Goal: Feedback & Contribution: Submit feedback/report problem

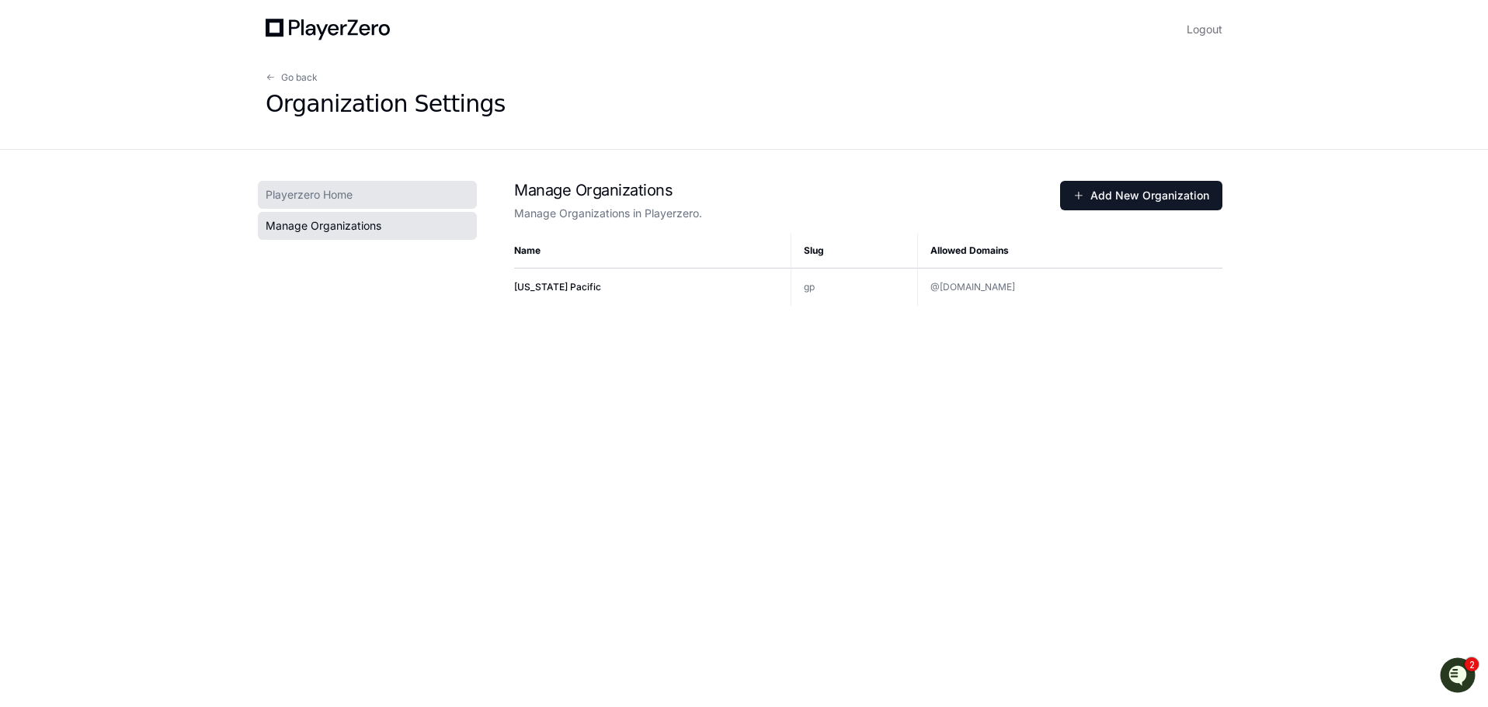
click at [309, 194] on span "Playerzero Home" at bounding box center [309, 195] width 87 height 16
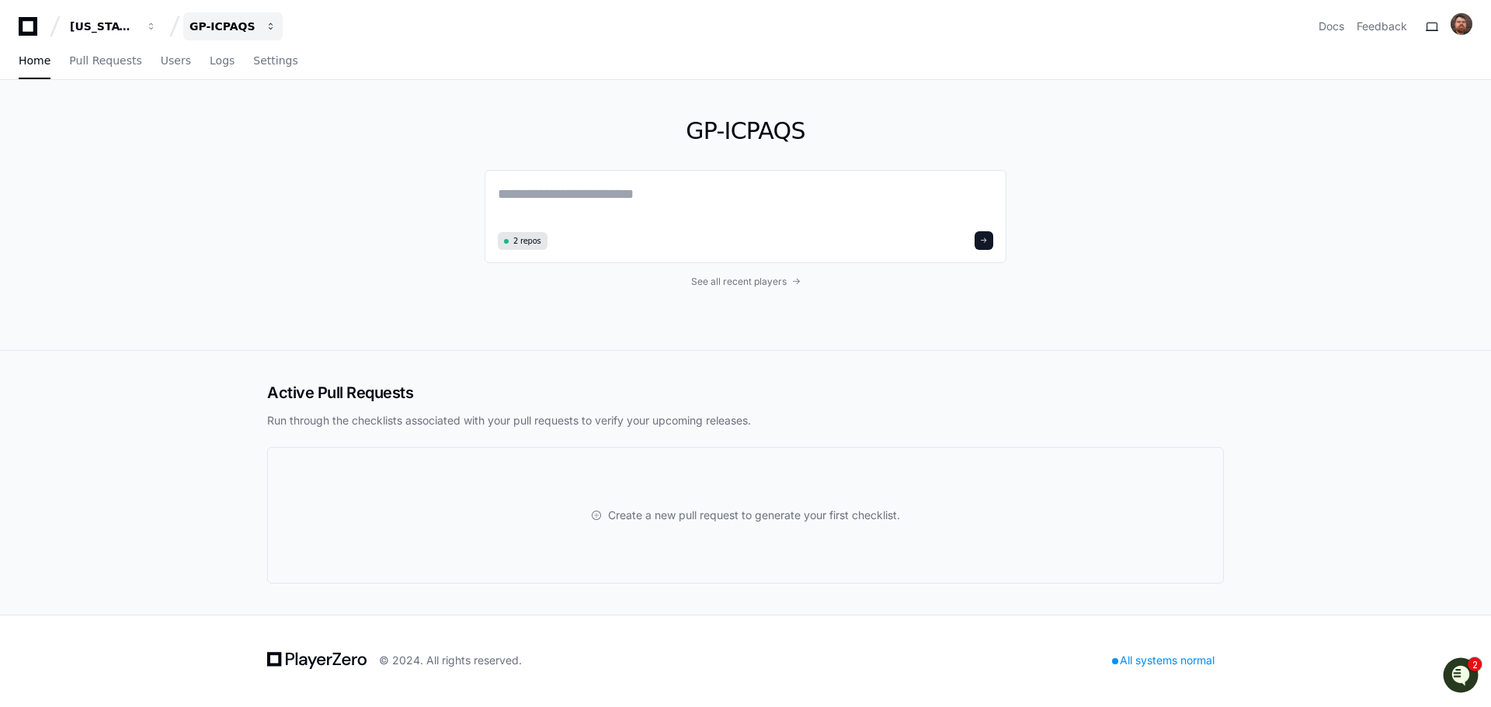
click at [262, 24] on button "GP-ICPAQS" at bounding box center [232, 26] width 99 height 28
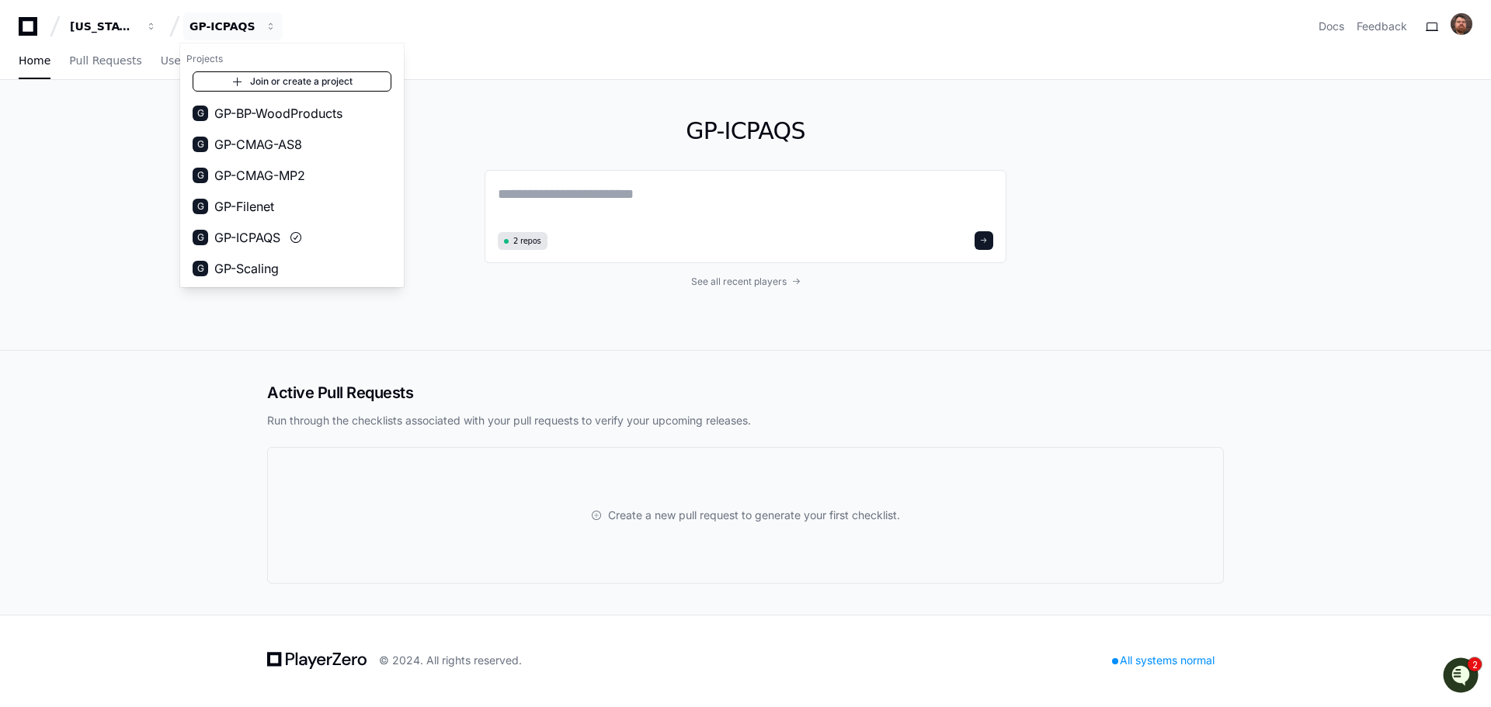
click at [250, 82] on link "Join or create a project" at bounding box center [292, 81] width 199 height 20
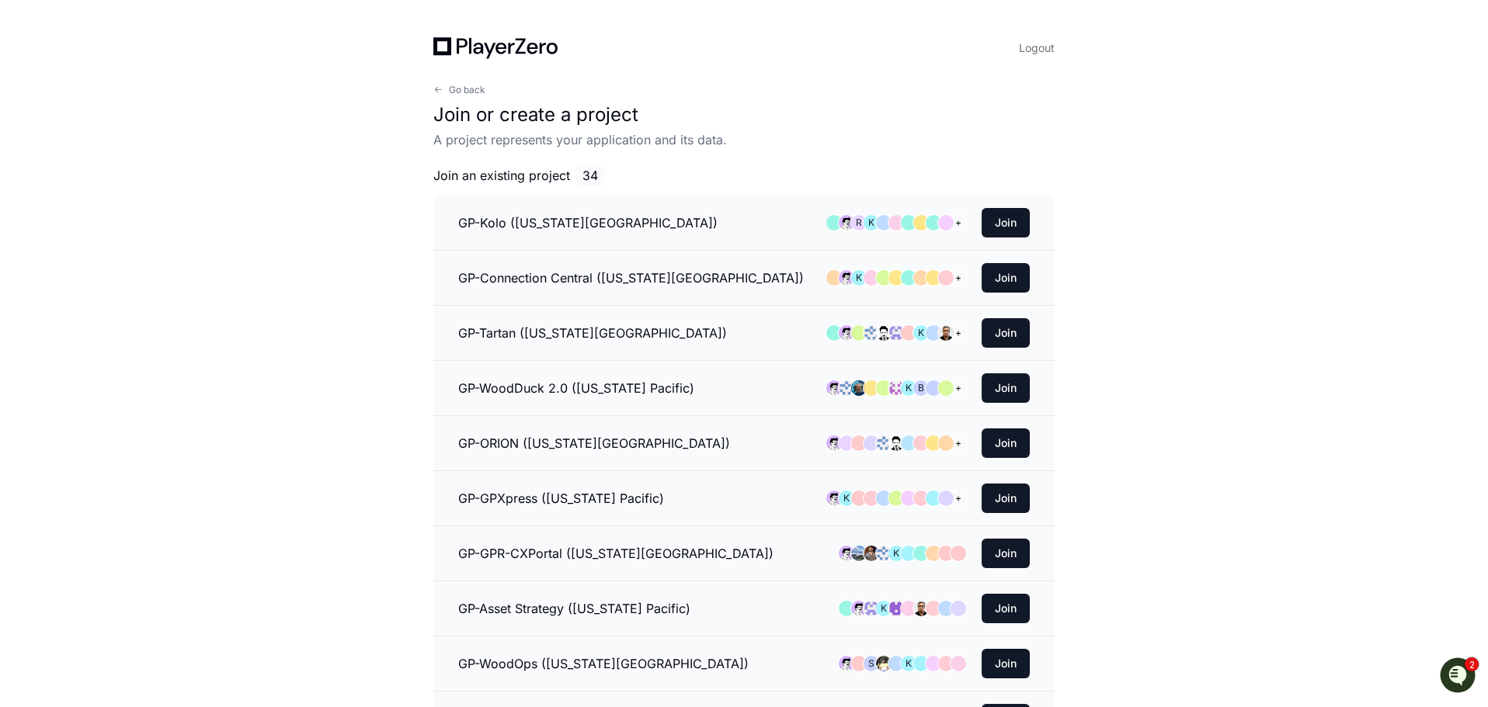
click at [454, 85] on span "Go back" at bounding box center [467, 90] width 37 height 12
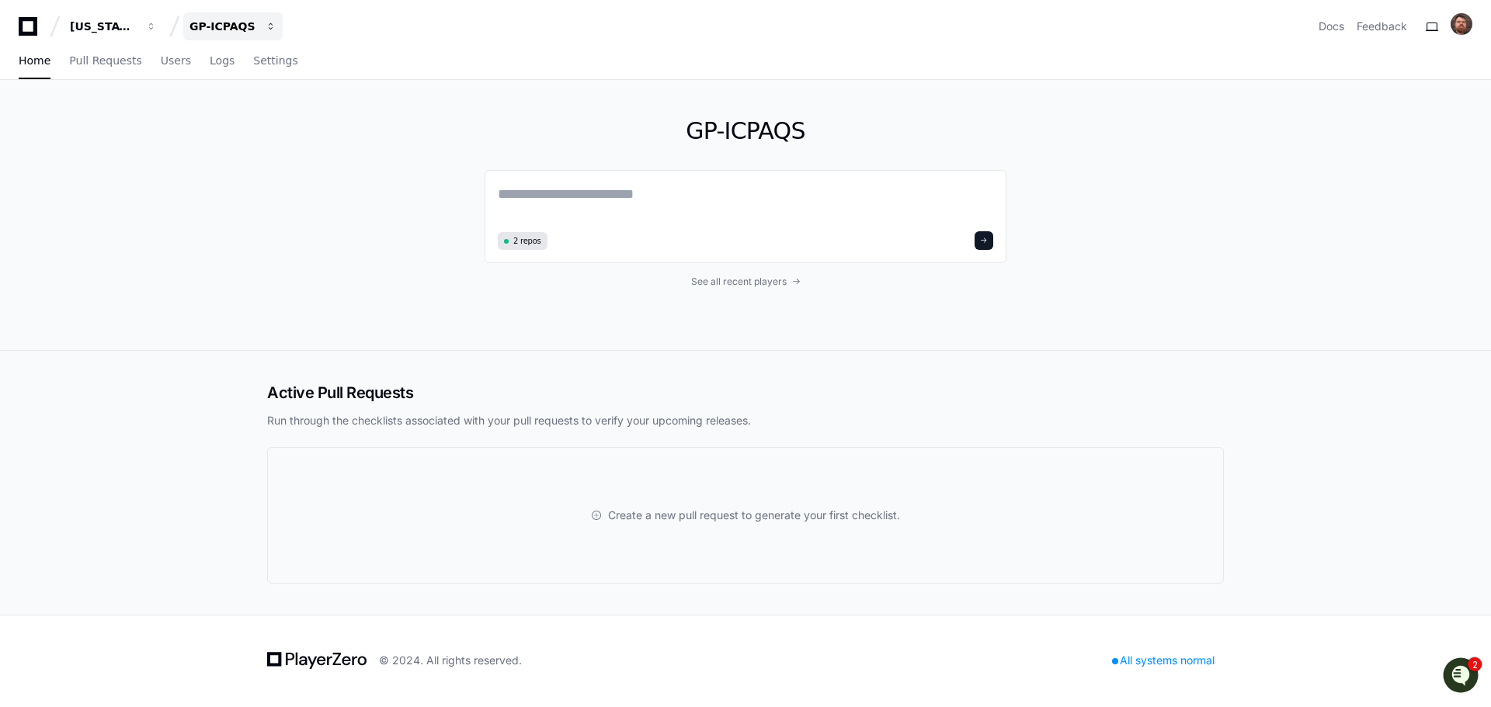
click at [271, 21] on span "button" at bounding box center [271, 26] width 11 height 11
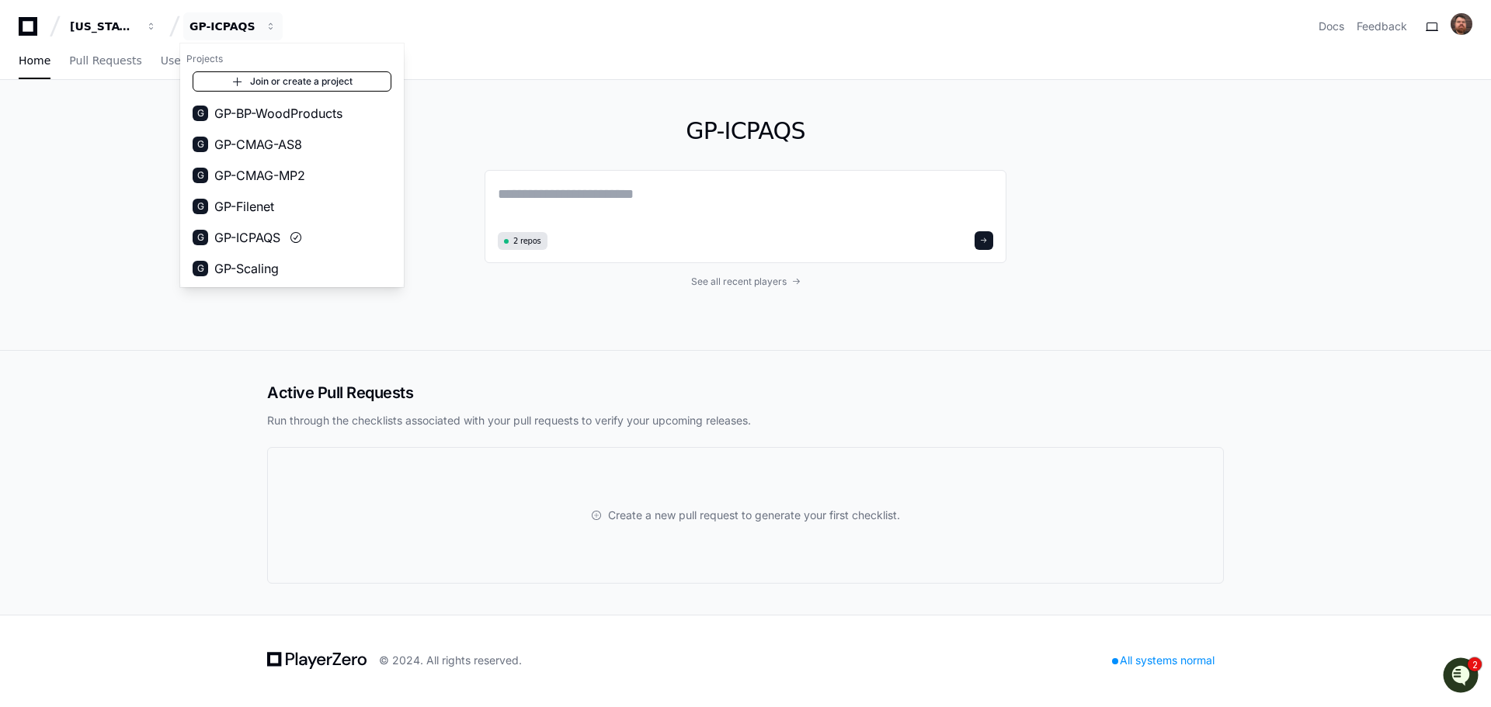
click at [287, 79] on link "Join or create a project" at bounding box center [292, 81] width 199 height 20
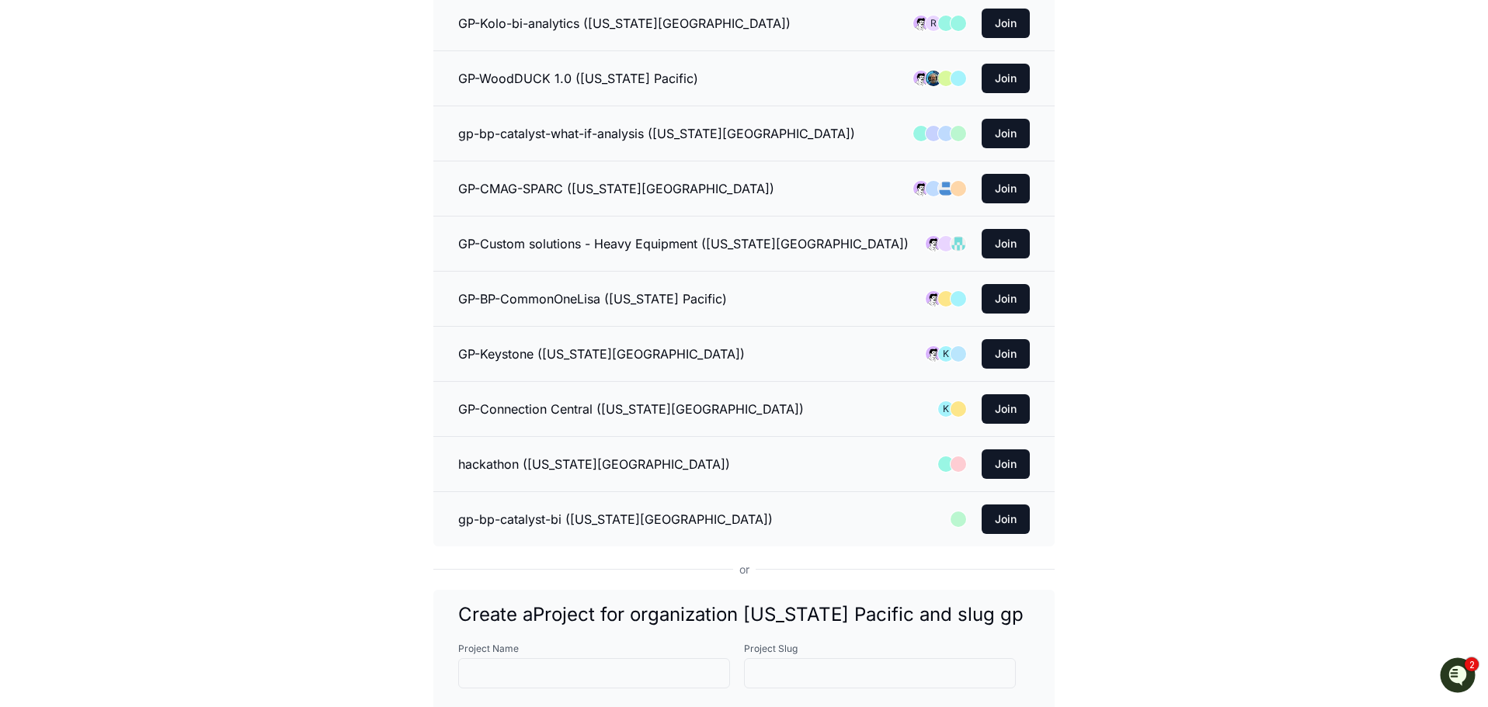
scroll to position [1475, 0]
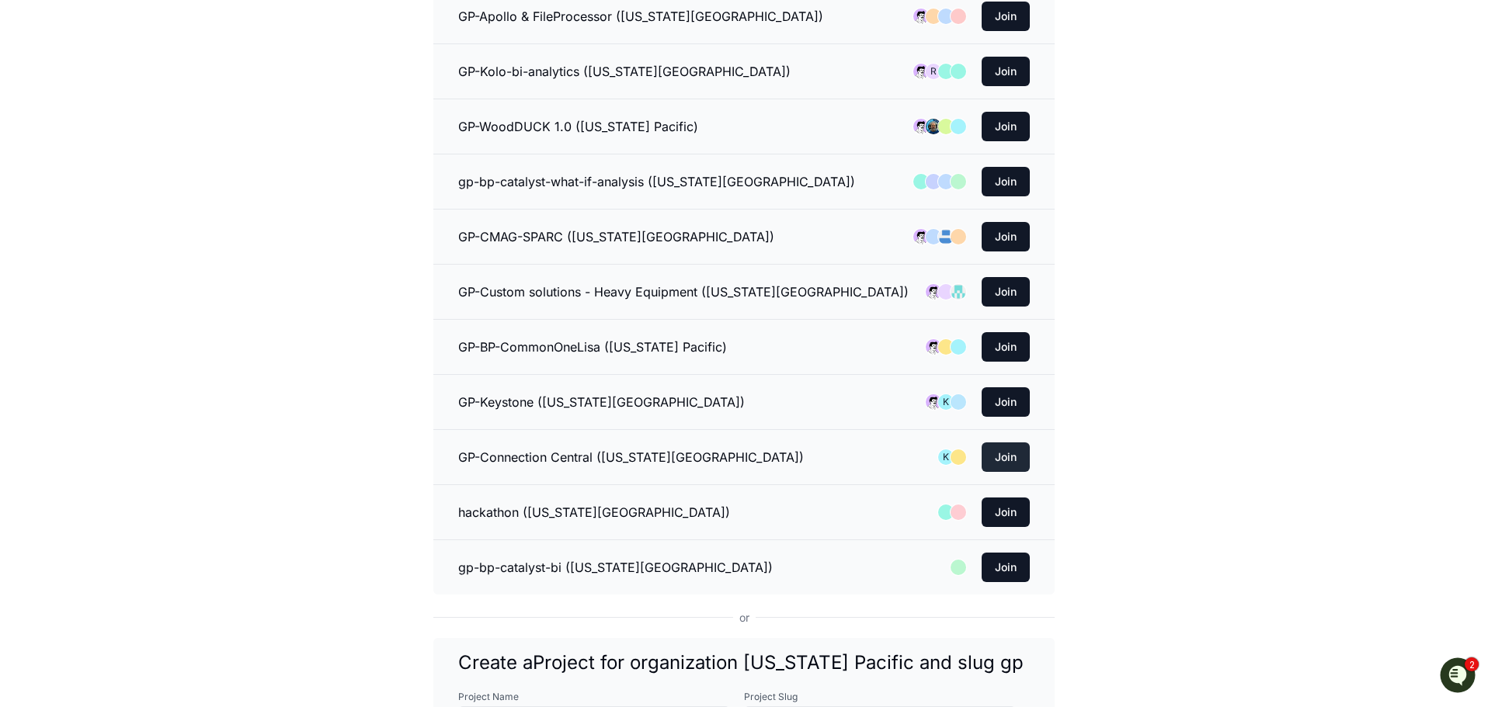
click at [1003, 456] on button "Join" at bounding box center [1006, 458] width 48 height 30
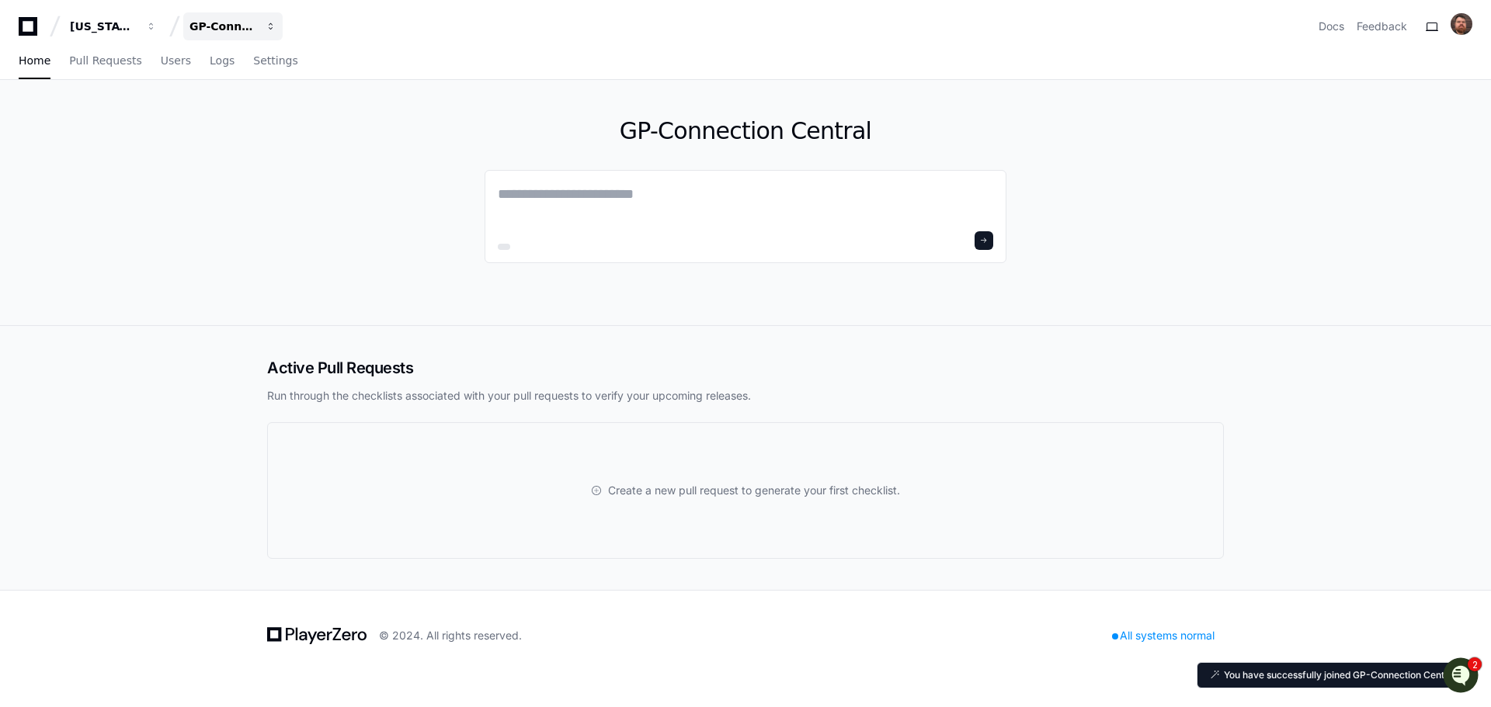
click at [247, 21] on div "GP-Connection Central" at bounding box center [222, 27] width 67 height 16
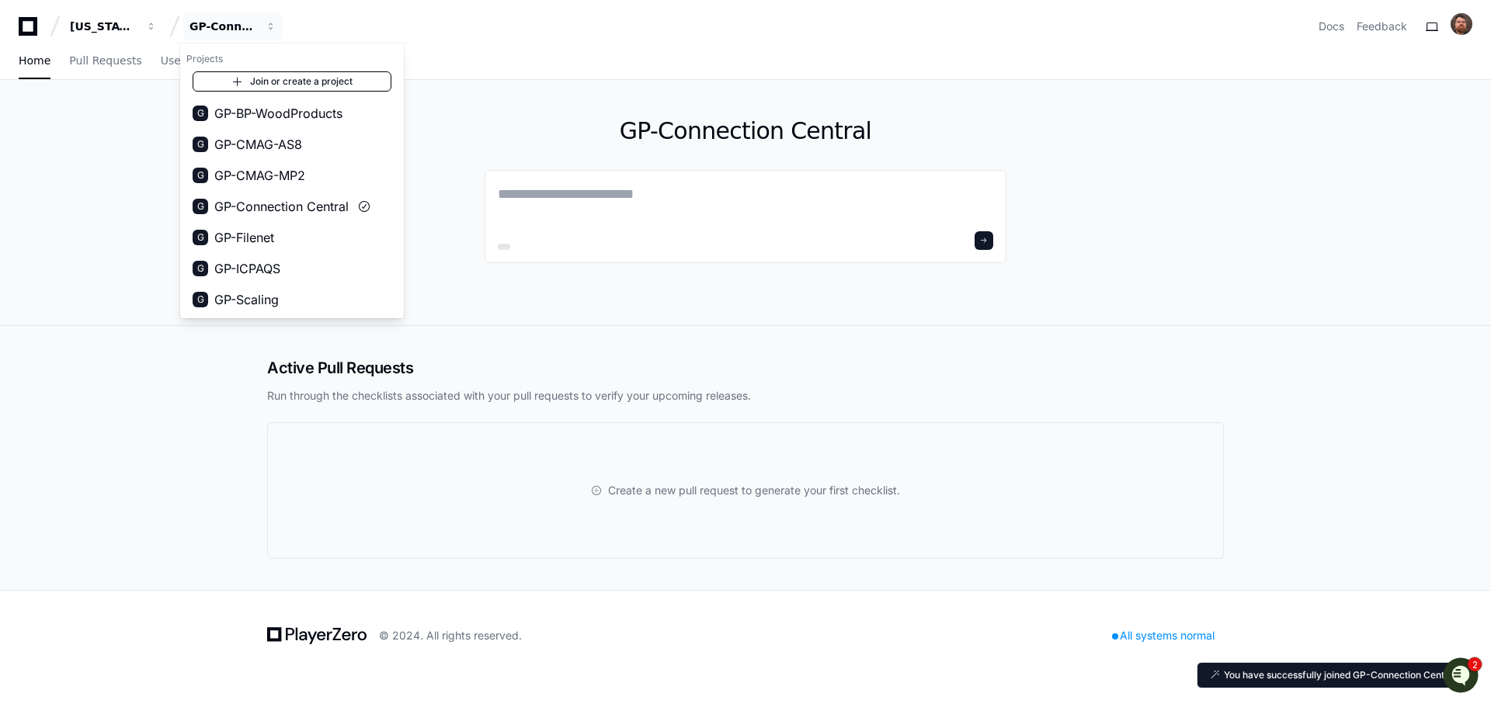
click at [252, 81] on link "Join or create a project" at bounding box center [292, 81] width 199 height 20
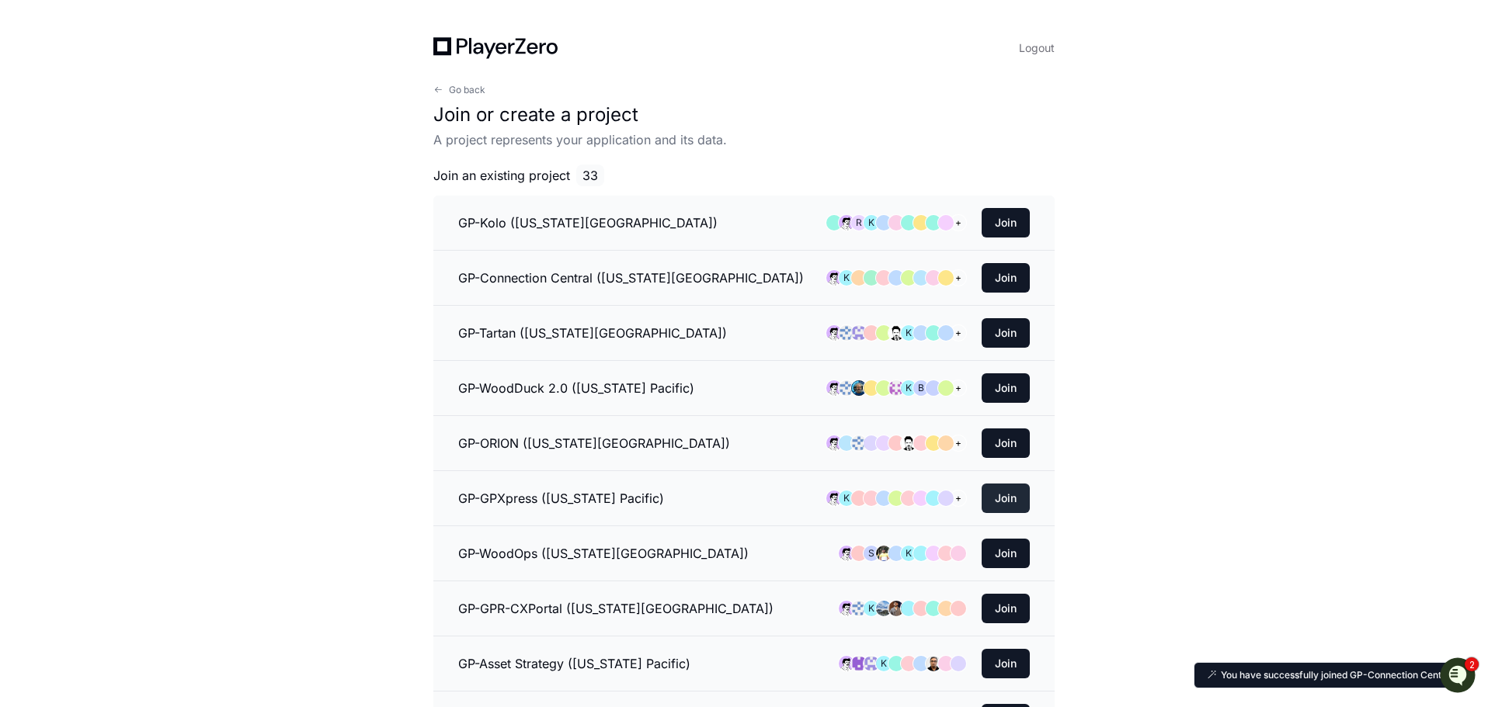
click at [1007, 503] on button "Join" at bounding box center [1006, 499] width 48 height 30
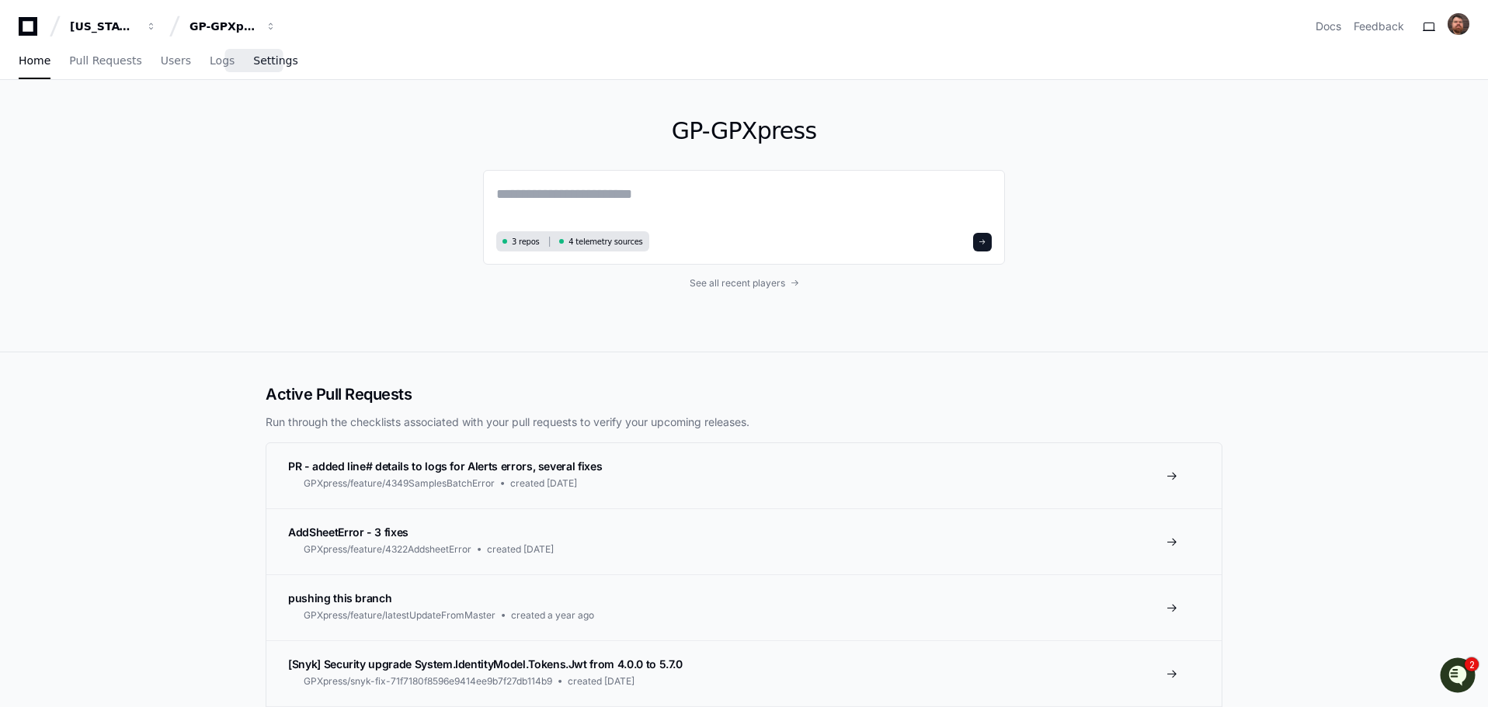
click at [253, 65] on span "Settings" at bounding box center [275, 60] width 44 height 9
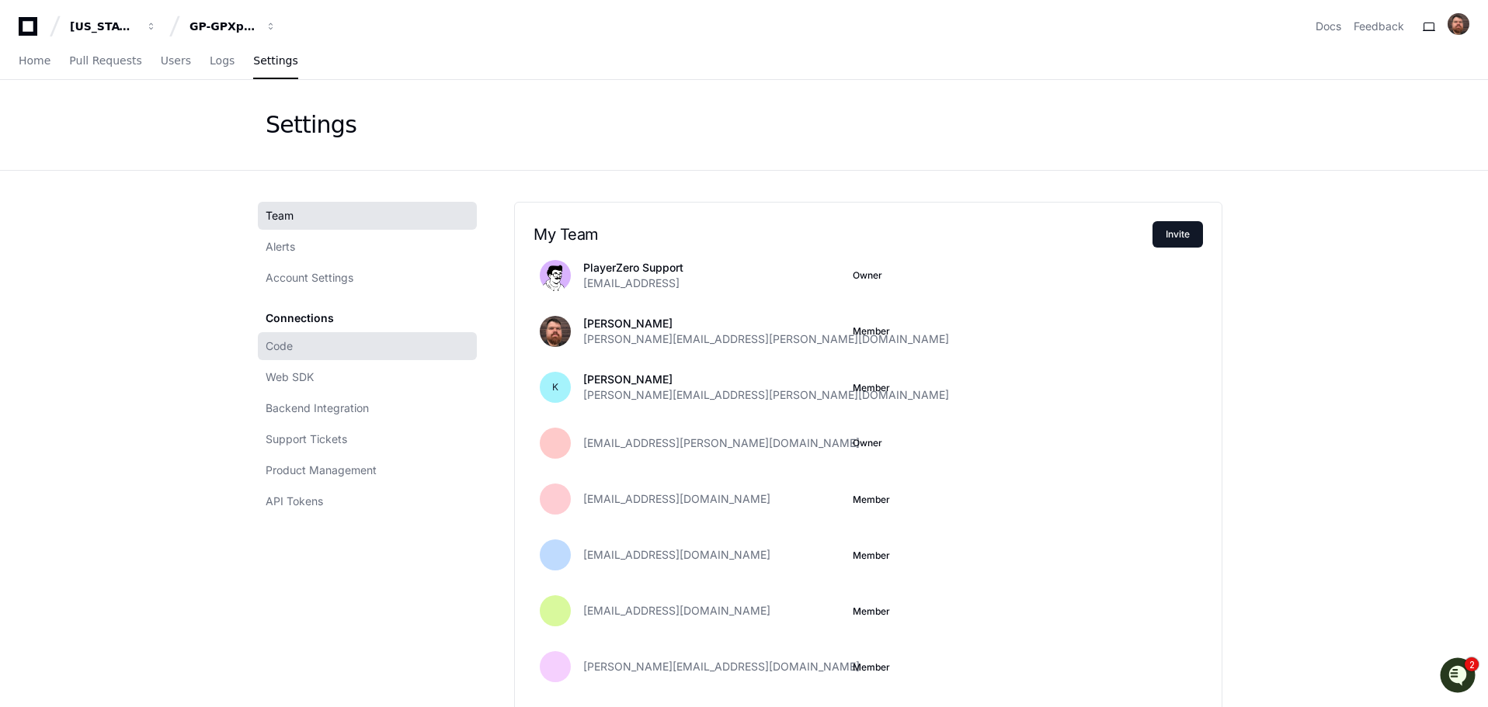
click at [291, 345] on span "Code" at bounding box center [279, 347] width 27 height 16
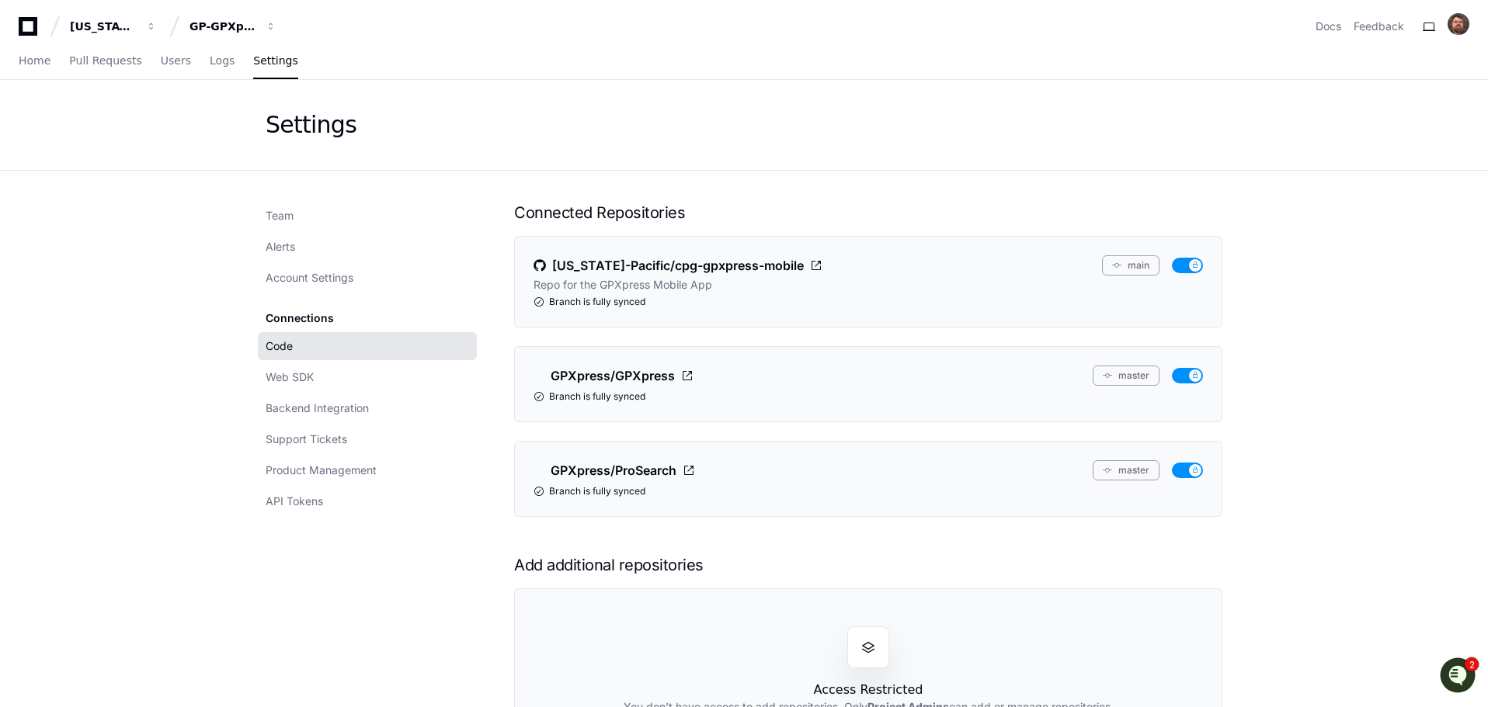
click at [292, 318] on div "Connections Code Web SDK Backend Integration Support Tickets Product Management…" at bounding box center [367, 409] width 219 height 211
click at [152, 311] on app-setting "Settings Team Alerts Account Settings Connections Code Web SDK Backend Integrat…" at bounding box center [744, 440] width 1488 height 720
click at [1455, 669] on icon "Open customer support" at bounding box center [1457, 674] width 19 height 19
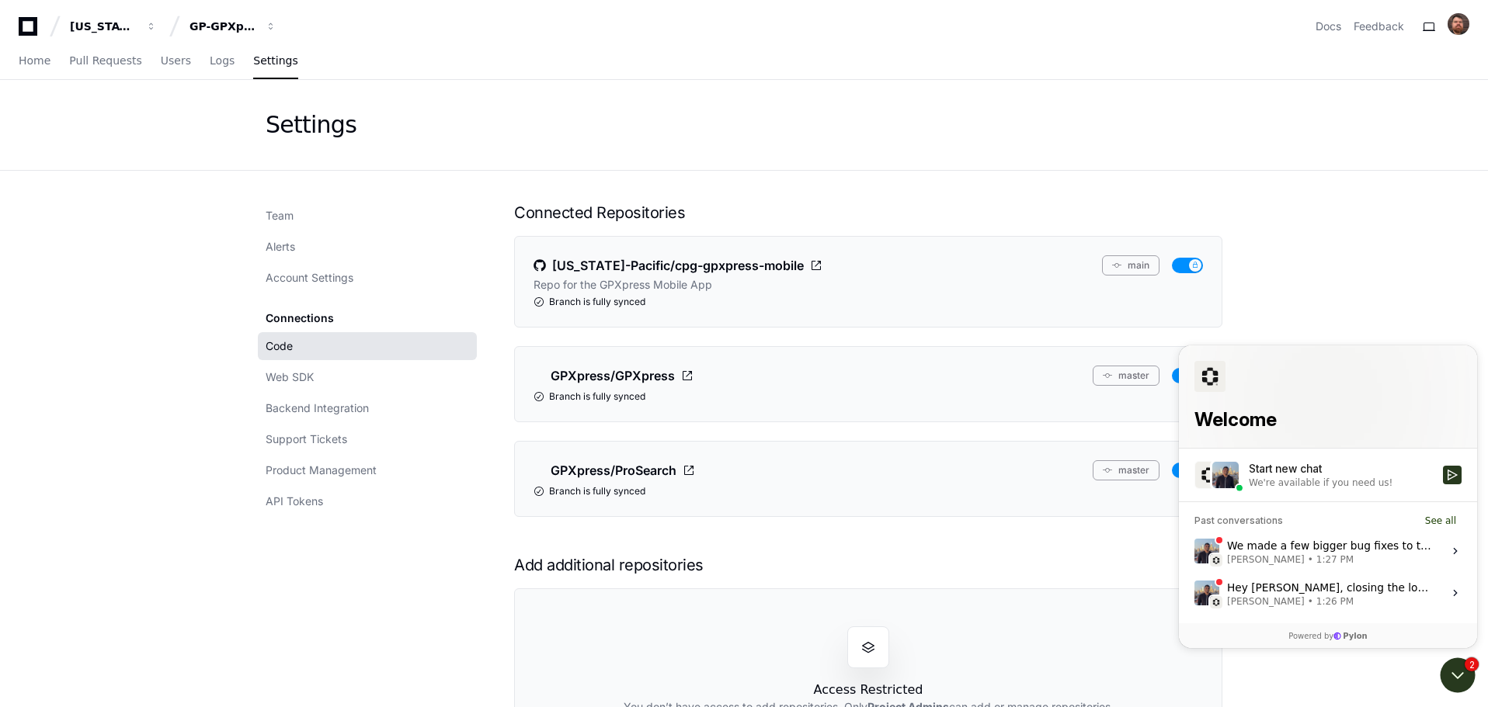
click at [1291, 469] on div "Start new chat" at bounding box center [1341, 469] width 185 height 16
click at [1443, 469] on button "Start new chat We're available if you need us!" at bounding box center [1452, 475] width 19 height 19
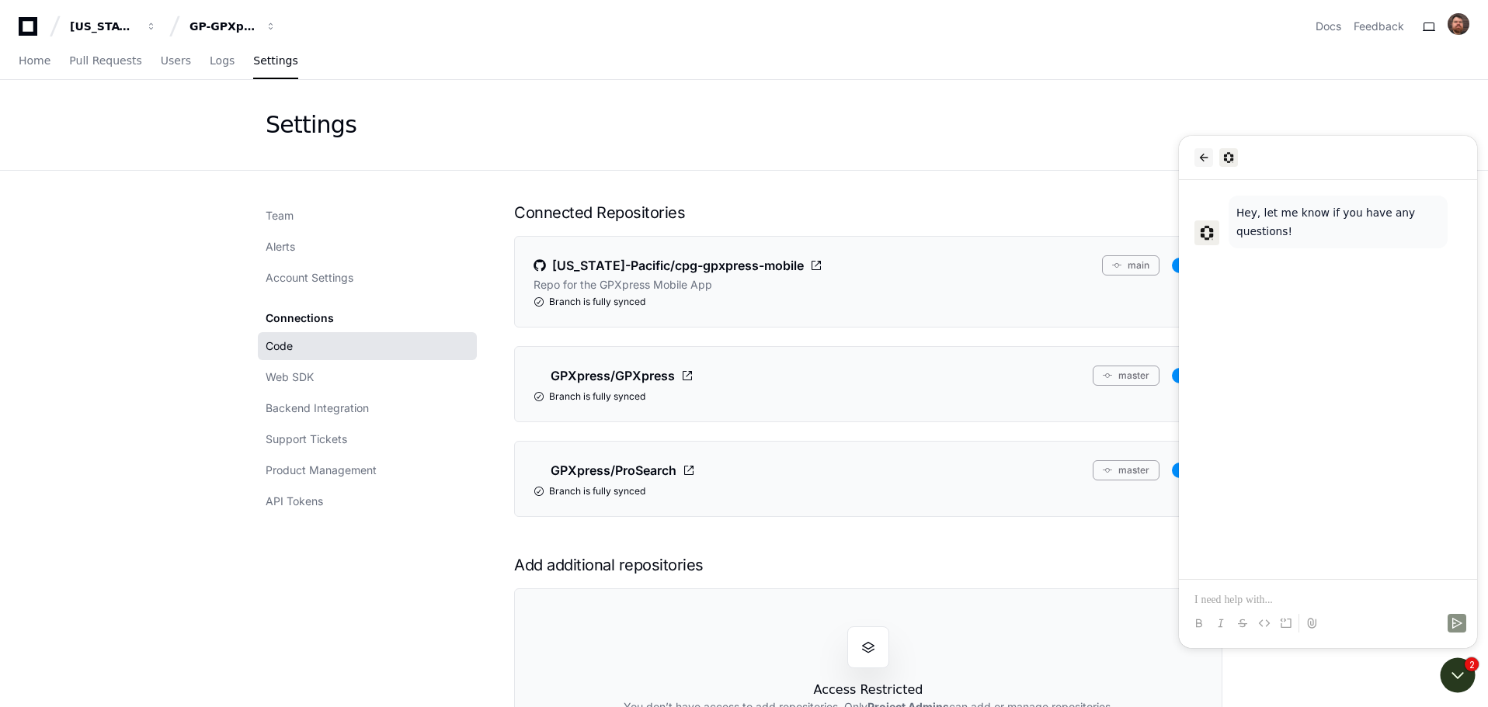
click at [1207, 162] on icon "back" at bounding box center [1204, 157] width 12 height 12
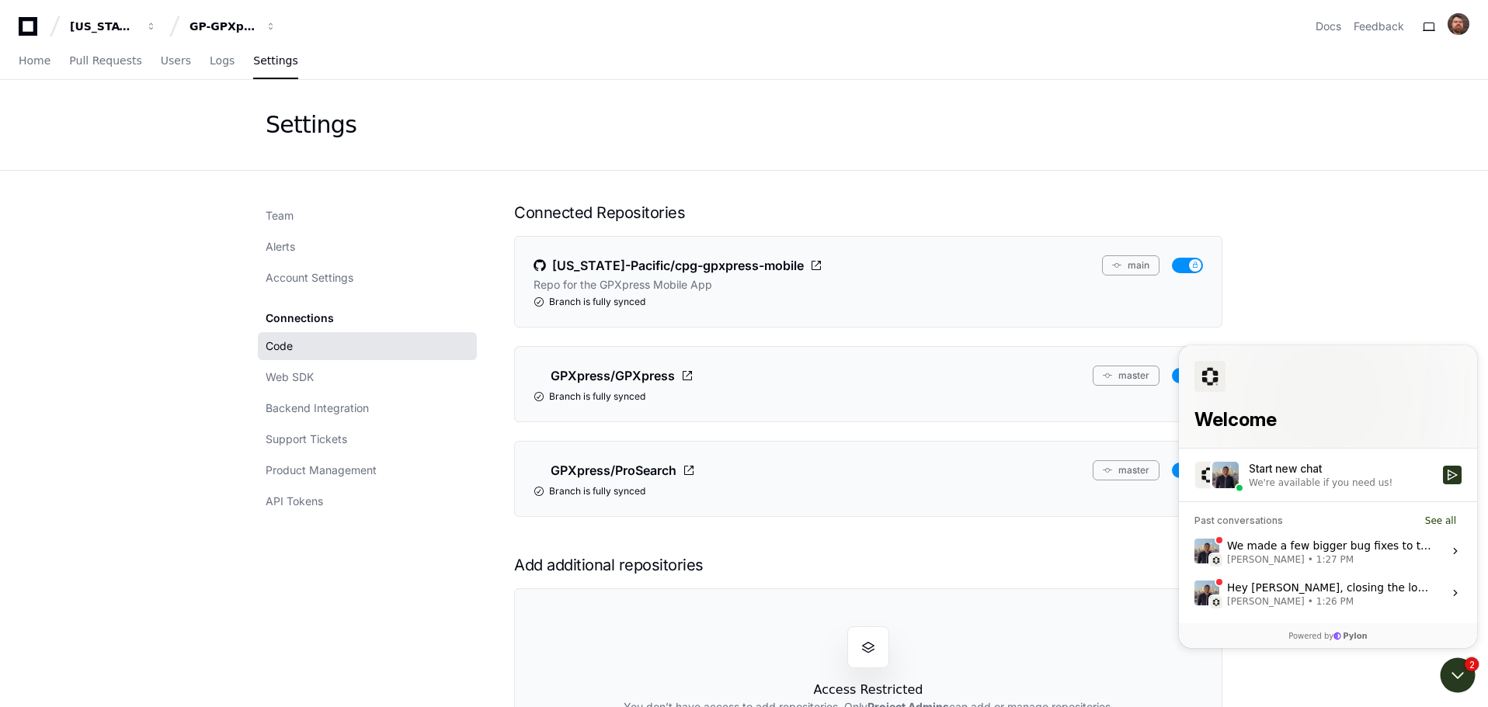
click at [1320, 551] on div "We made a few bigger bug fixes to the commit workflow for follow up commits and…" at bounding box center [1330, 552] width 207 height 30
click at [1194, 551] on button "View issue" at bounding box center [1194, 551] width 1 height 1
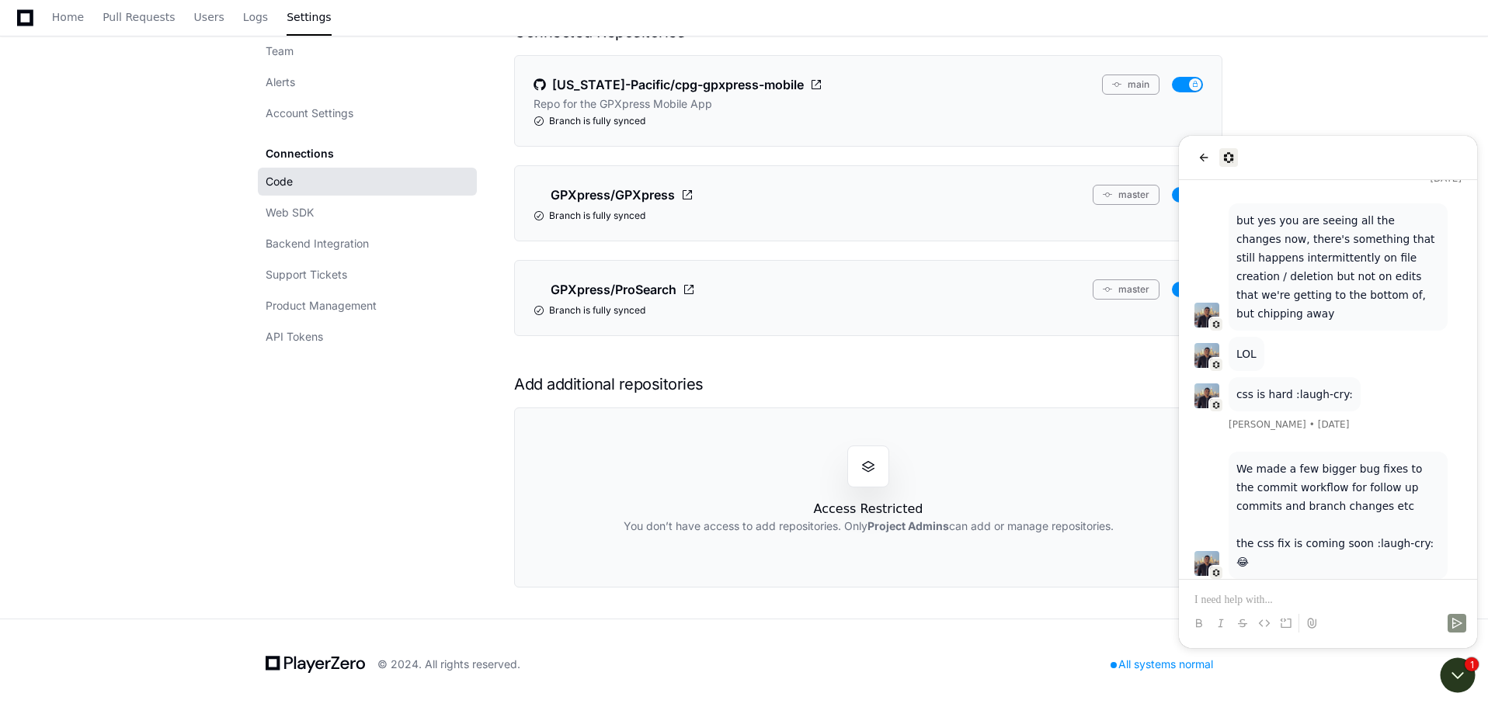
scroll to position [183, 0]
click at [1320, 600] on p at bounding box center [1327, 601] width 267 height 16
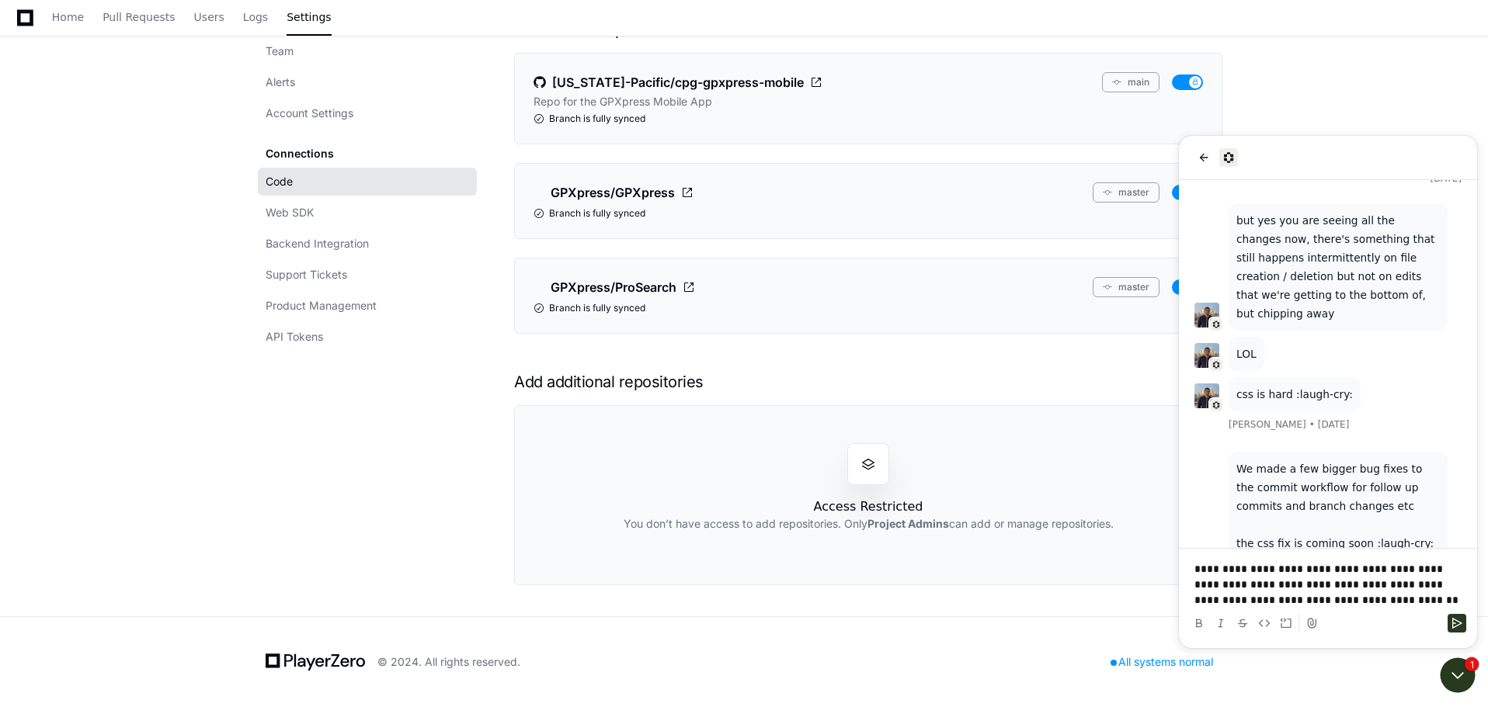
scroll to position [577, 0]
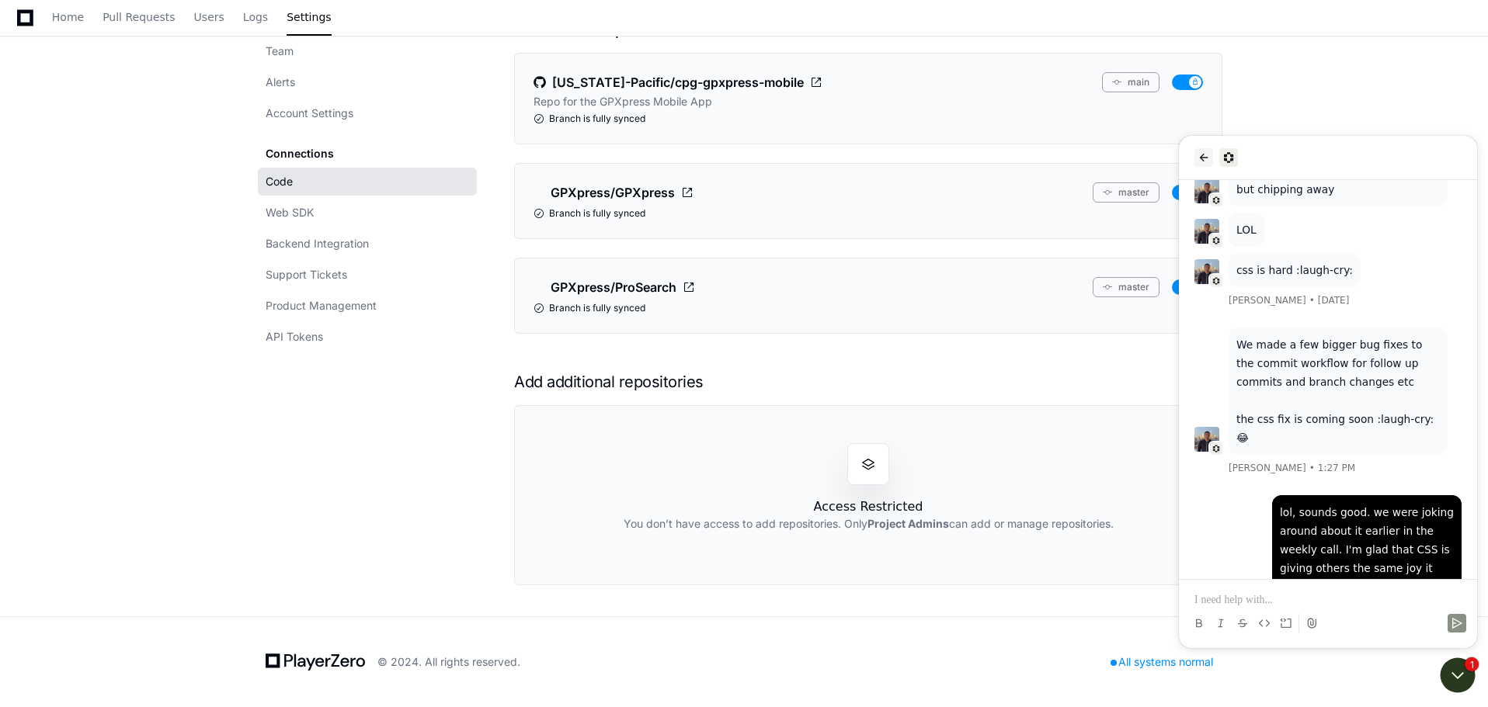
click at [1207, 159] on icon "back" at bounding box center [1204, 157] width 12 height 12
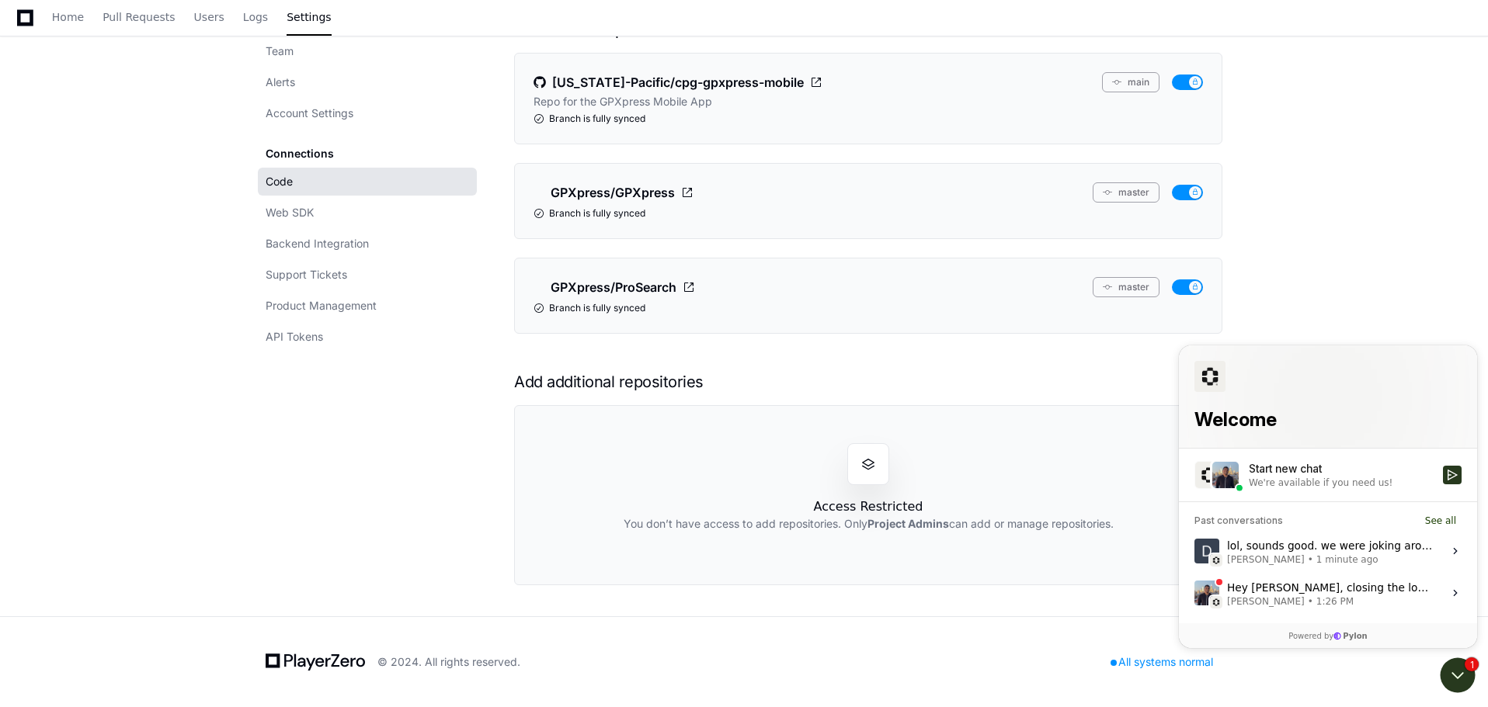
click at [1297, 589] on div "Hey [PERSON_NAME], closing the loop here. We fixed one bug that may have been c…" at bounding box center [1330, 594] width 207 height 30
click at [1194, 593] on button "View issue" at bounding box center [1194, 593] width 1 height 1
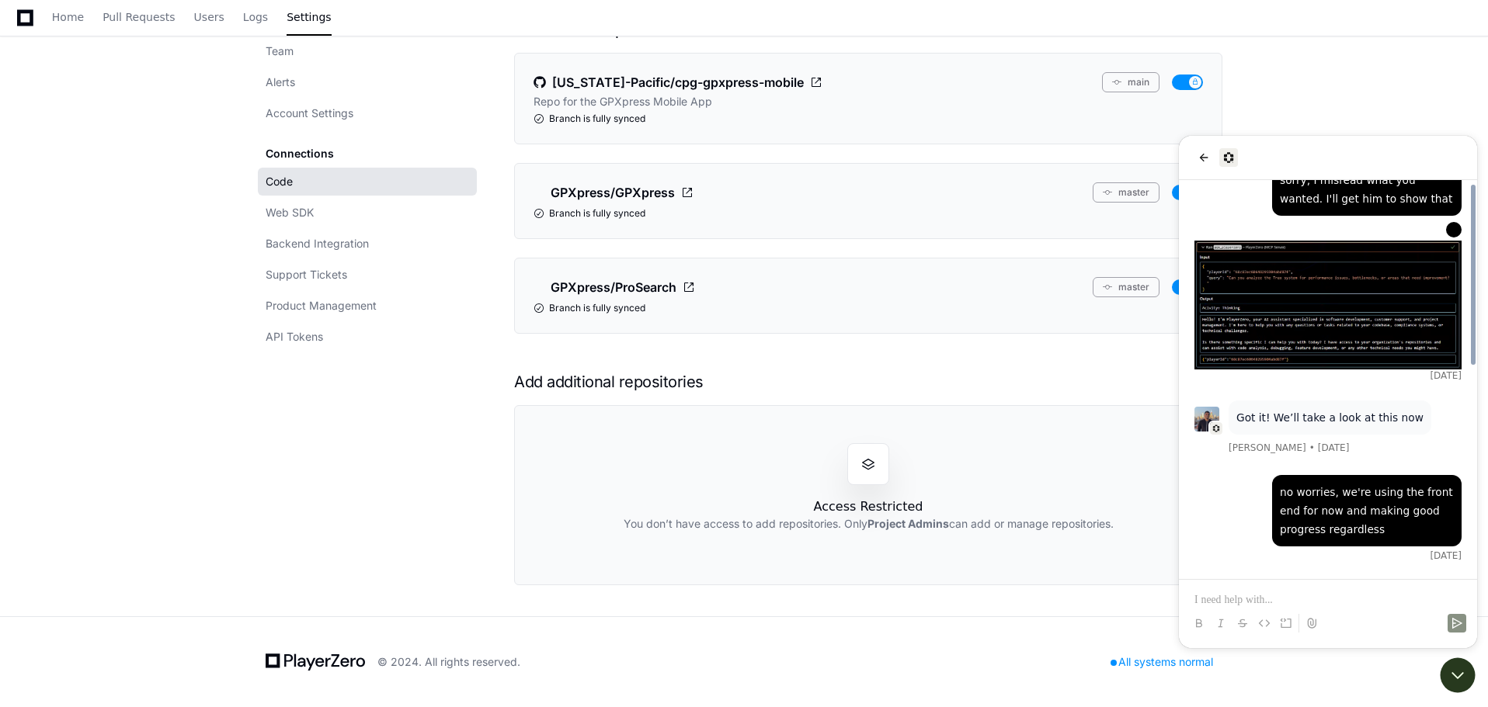
scroll to position [797, 0]
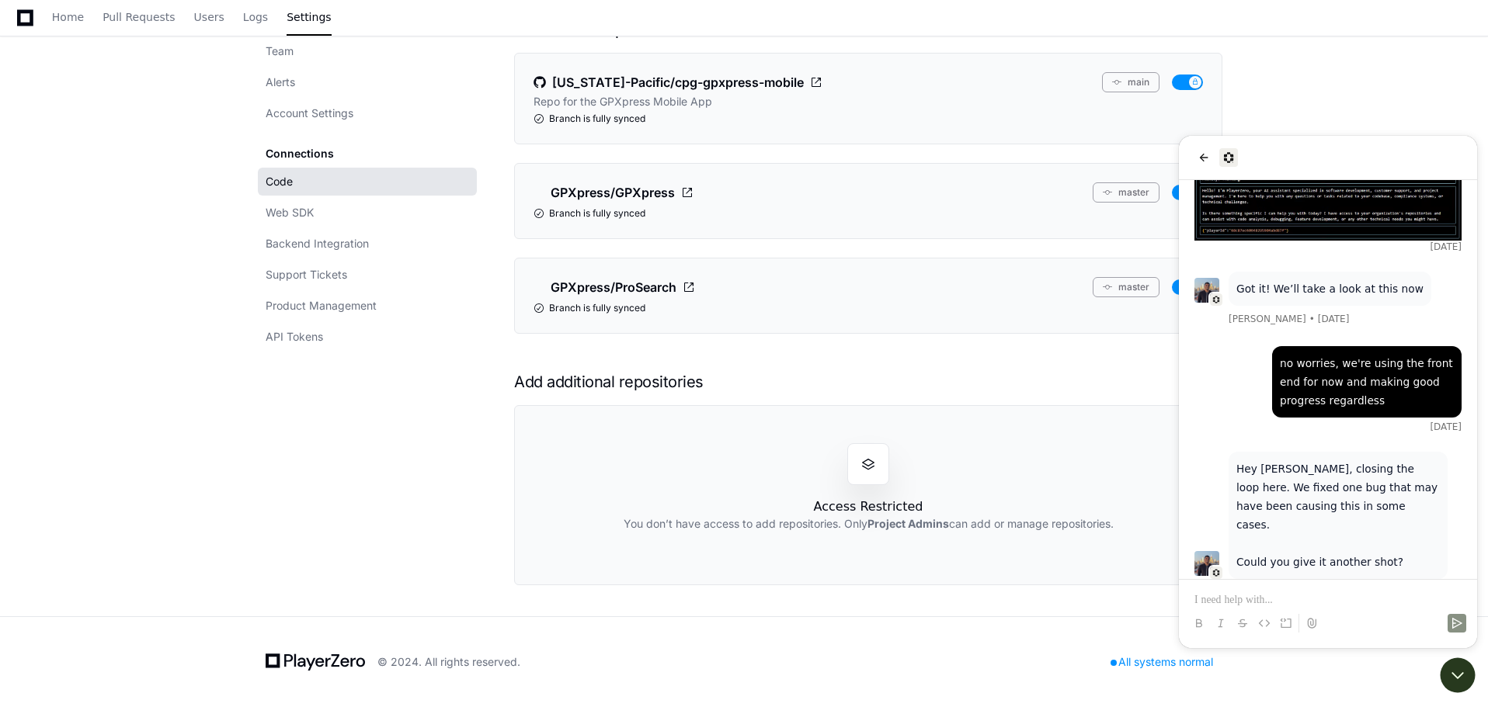
click at [1309, 589] on div at bounding box center [1328, 609] width 286 height 59
click at [1227, 602] on p at bounding box center [1327, 601] width 267 height 16
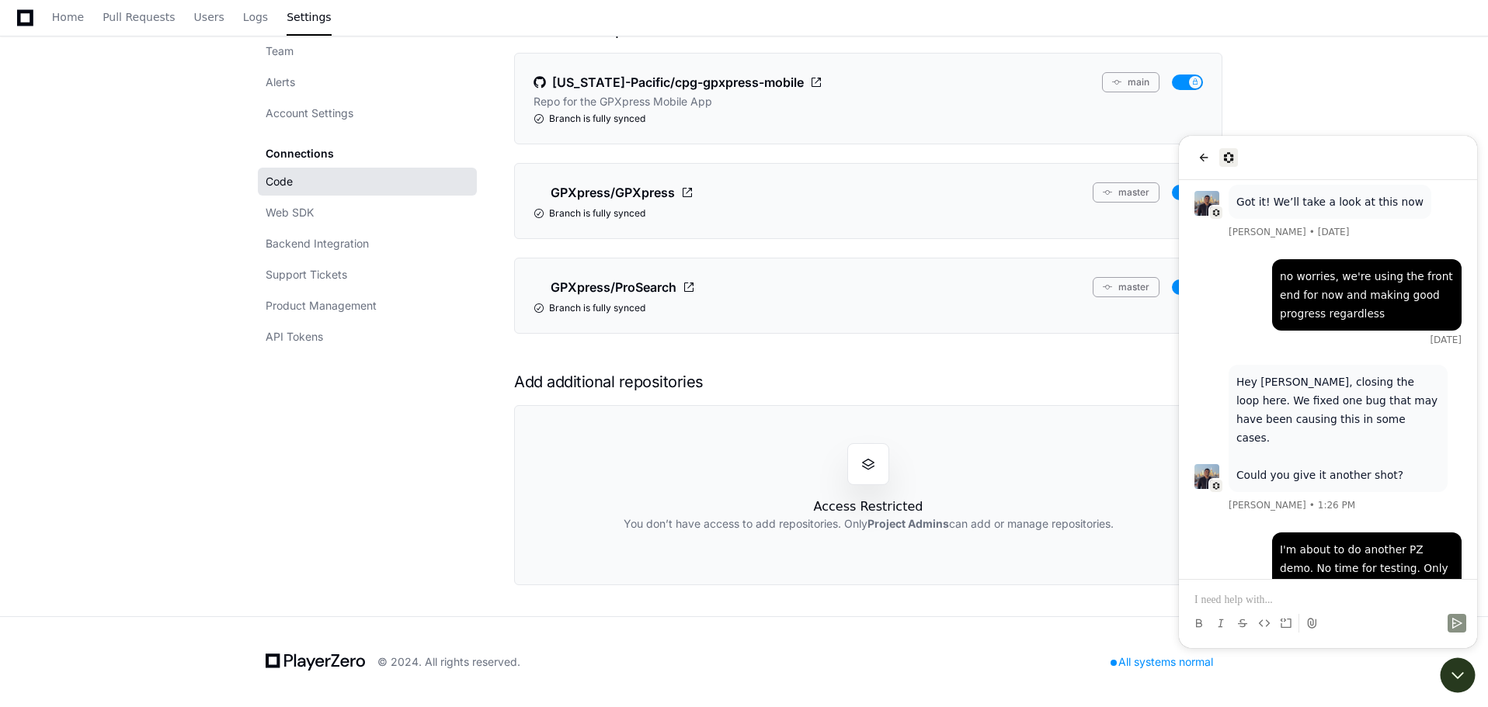
click at [98, 290] on app-setting "Settings Team Alerts Account Settings Connections Code Web SDK Backend Integrat…" at bounding box center [744, 257] width 1488 height 720
click at [1199, 158] on icon "back" at bounding box center [1204, 157] width 12 height 12
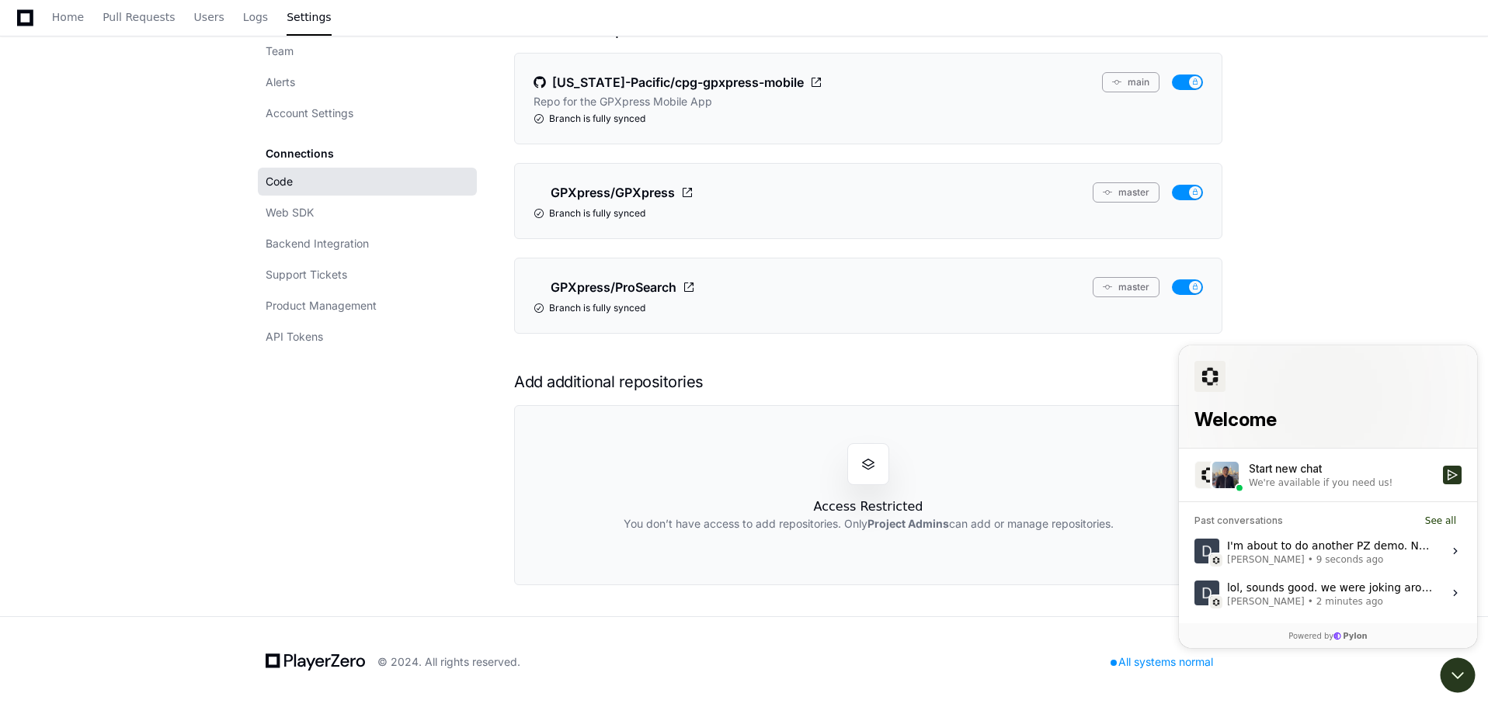
click at [1369, 189] on app-setting "Settings Team Alerts Account Settings Connections Code Web SDK Backend Integrat…" at bounding box center [744, 257] width 1488 height 720
click at [1464, 670] on icon "Open customer support" at bounding box center [1457, 675] width 39 height 39
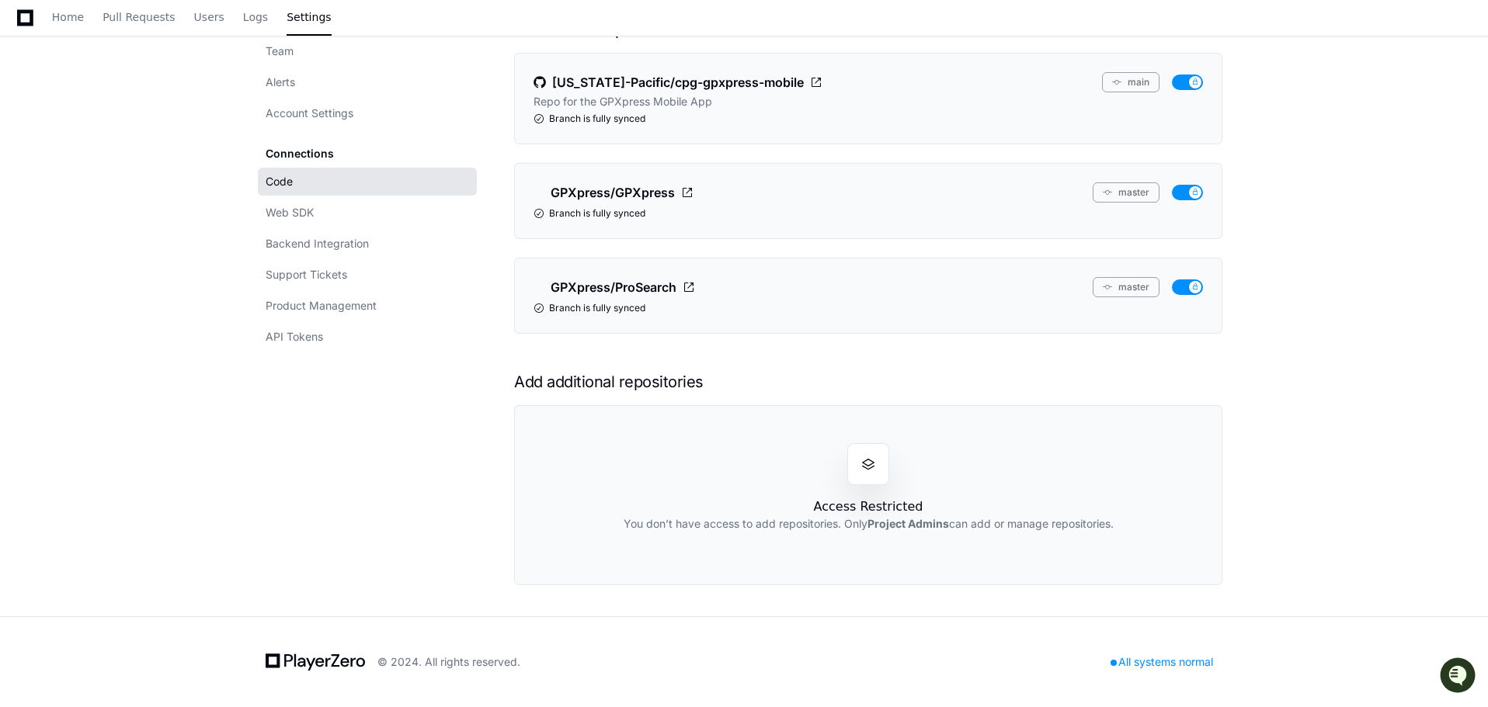
click at [1412, 304] on app-setting "Settings Team Alerts Account Settings Connections Code Web SDK Backend Integrat…" at bounding box center [744, 257] width 1488 height 720
click at [33, 120] on app-setting "Settings Team Alerts Account Settings Connections Code Web SDK Backend Integrat…" at bounding box center [744, 257] width 1488 height 720
